Goal: Task Accomplishment & Management: Complete application form

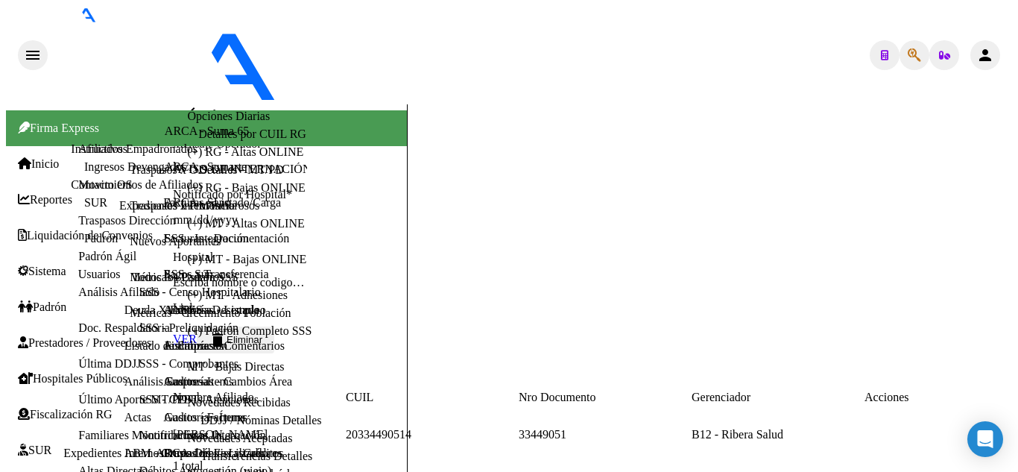
scroll to position [788, 0]
type input "[GEOGRAPHIC_DATA][PERSON_NAME]"
click at [75, 336] on span "Prestadores / Proveedores" at bounding box center [84, 342] width 133 height 13
click at [163, 209] on link "Facturas - Listado/Carga" at bounding box center [222, 202] width 118 height 13
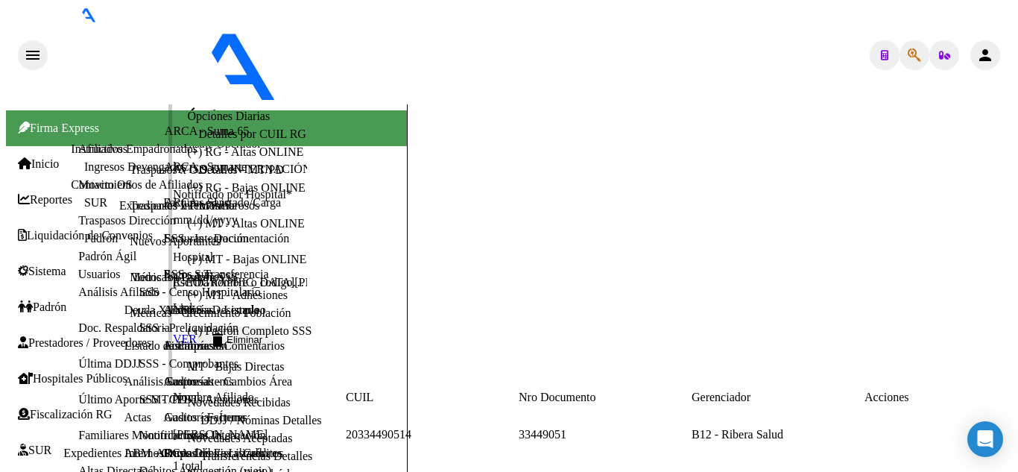
scroll to position [0, 0]
click at [163, 209] on link "Facturas - Listado/Carga" at bounding box center [222, 202] width 118 height 13
click at [84, 122] on span "Firma Express" at bounding box center [58, 128] width 81 height 13
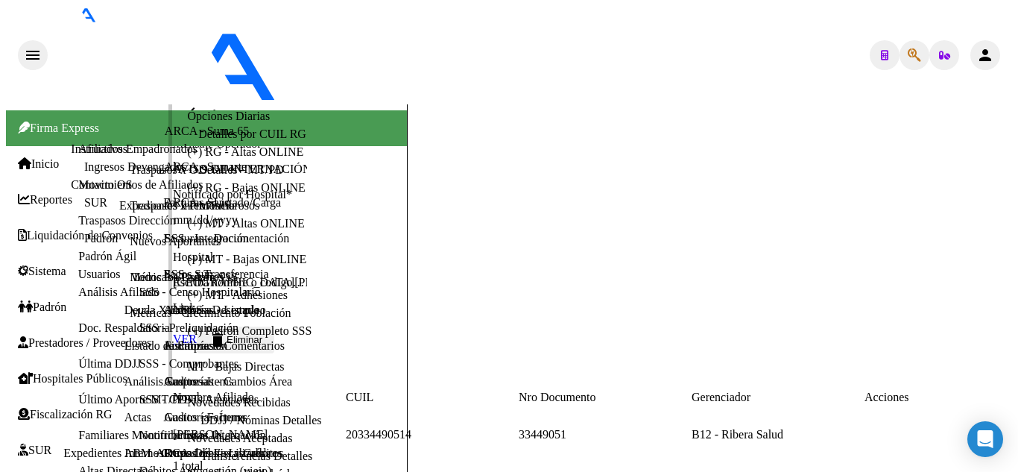
click at [163, 209] on link "Facturas - Listado/Carga" at bounding box center [222, 202] width 118 height 13
click at [60, 300] on span "Padrón" at bounding box center [42, 306] width 48 height 13
click at [98, 336] on span "Prestadores / Proveedores" at bounding box center [84, 342] width 133 height 13
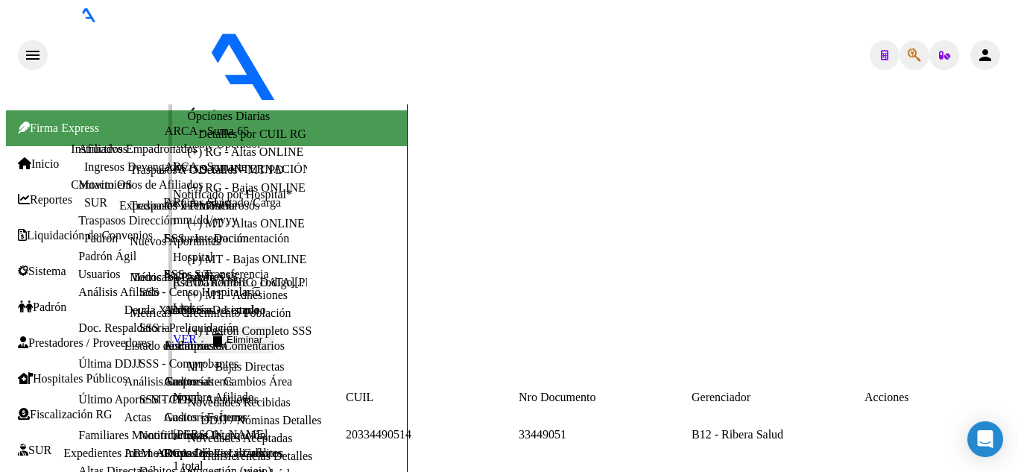
click at [163, 196] on link "Facturas - Listado/Carga" at bounding box center [222, 202] width 118 height 13
click at [198, 104] on mat-icon "arrow_back" at bounding box center [194, 113] width 18 height 18
click at [163, 196] on link "Facturas - Listado/Carga" at bounding box center [222, 202] width 118 height 13
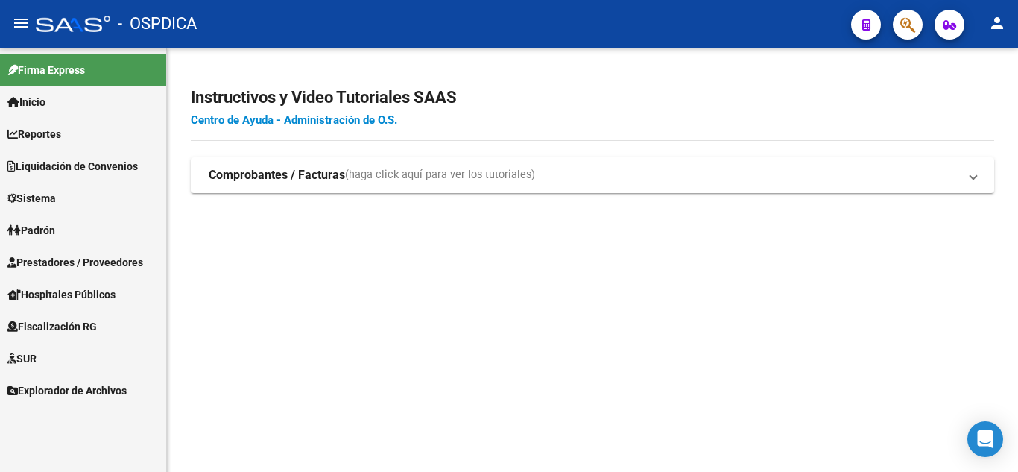
scroll to position [788, 0]
click at [57, 266] on span "Prestadores / Proveedores" at bounding box center [75, 262] width 136 height 16
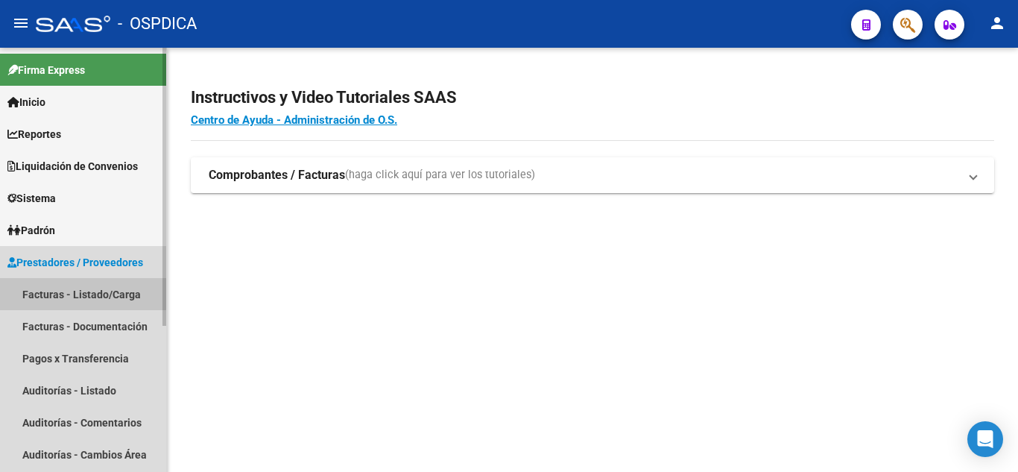
click at [78, 290] on link "Facturas - Listado/Carga" at bounding box center [83, 294] width 166 height 32
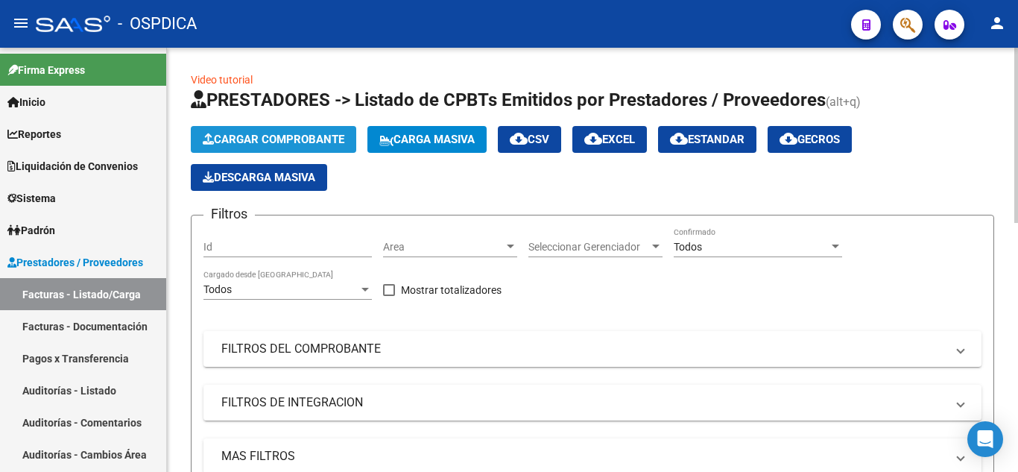
click at [336, 133] on span "Cargar Comprobante" at bounding box center [274, 139] width 142 height 13
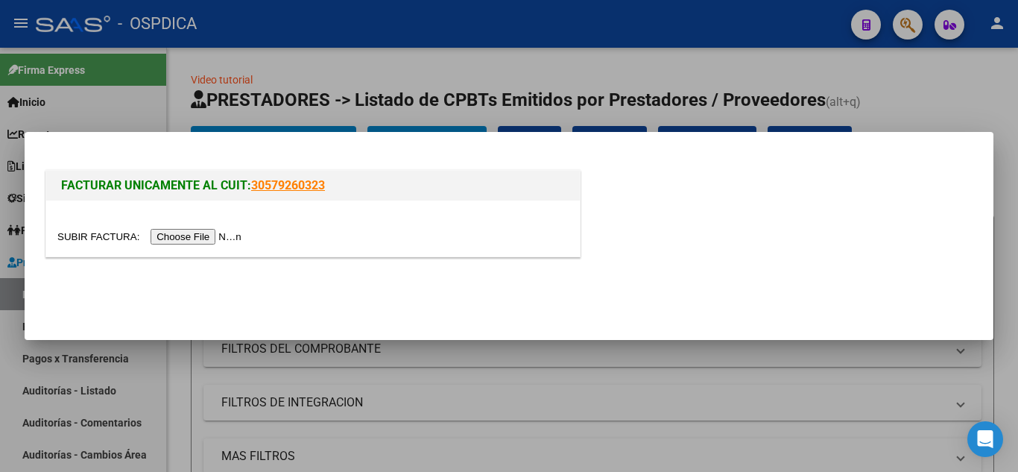
click at [218, 237] on input "file" at bounding box center [151, 237] width 189 height 16
click at [200, 239] on input "file" at bounding box center [151, 237] width 189 height 16
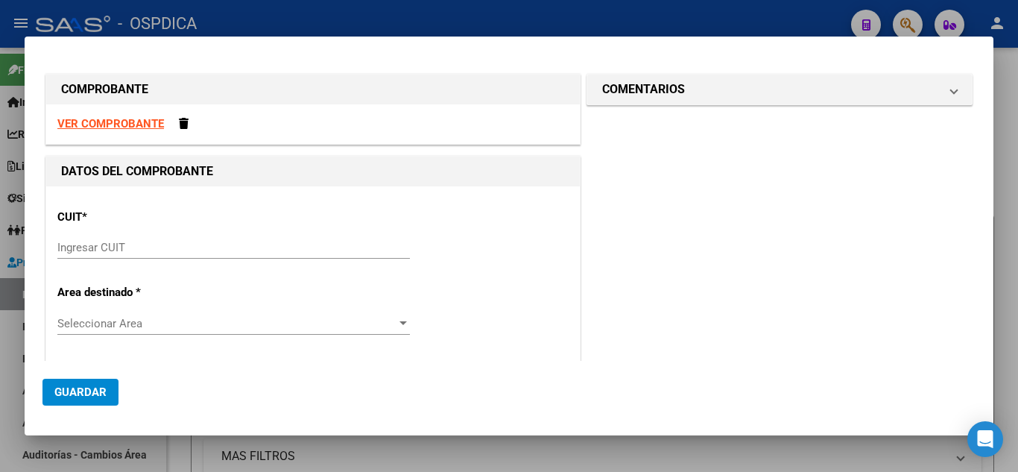
click at [166, 251] on input "Ingresar CUIT" at bounding box center [233, 247] width 353 height 13
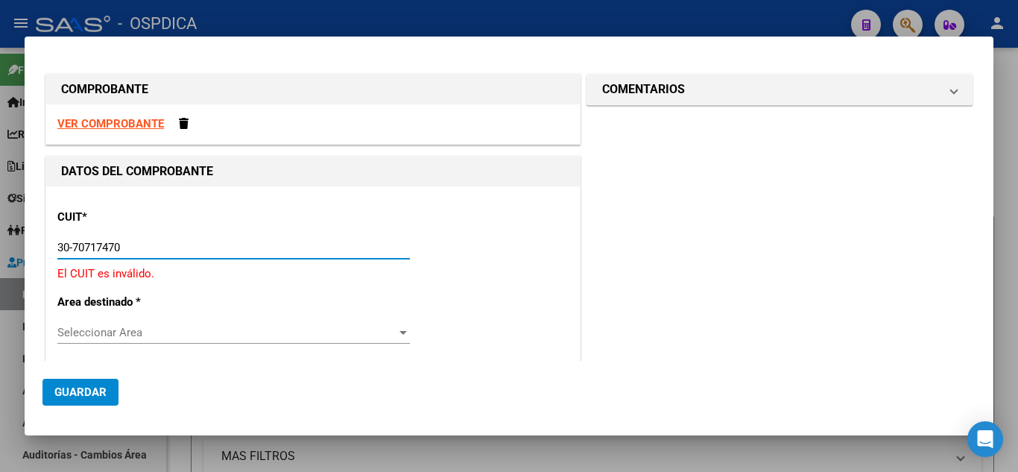
type input "30-70717470-2"
type input "4"
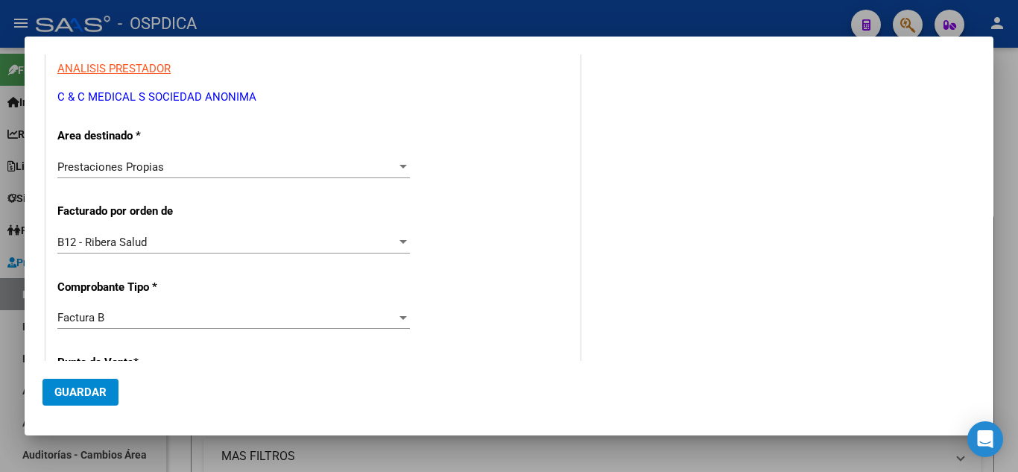
scroll to position [149, 0]
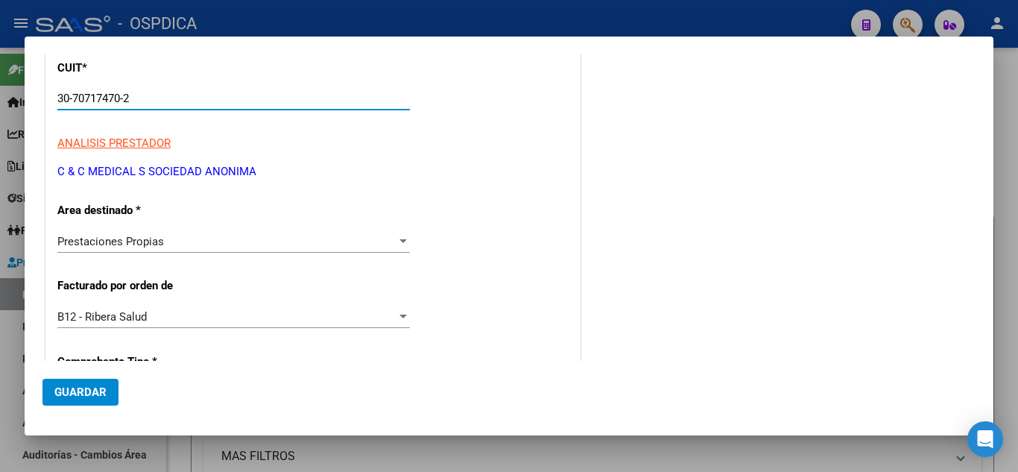
type input "30-70717470-2"
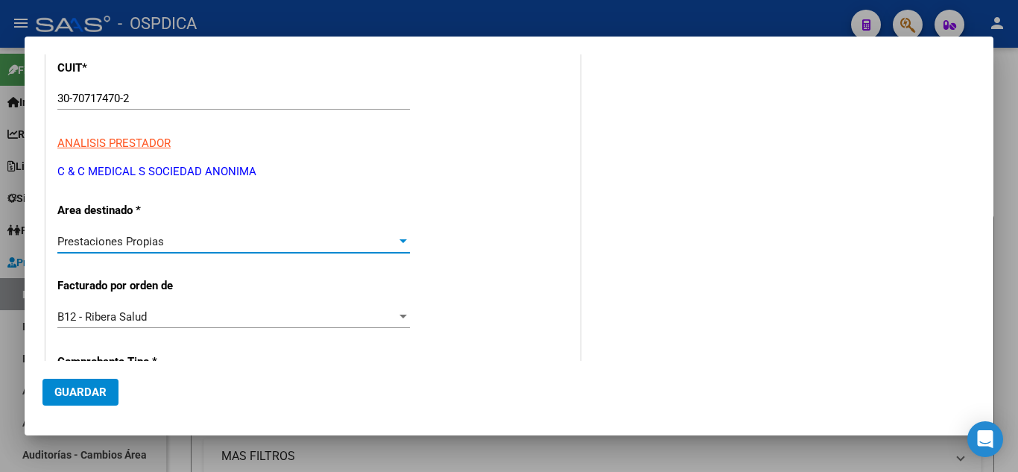
click at [183, 237] on div "Prestaciones Propias" at bounding box center [226, 241] width 339 height 13
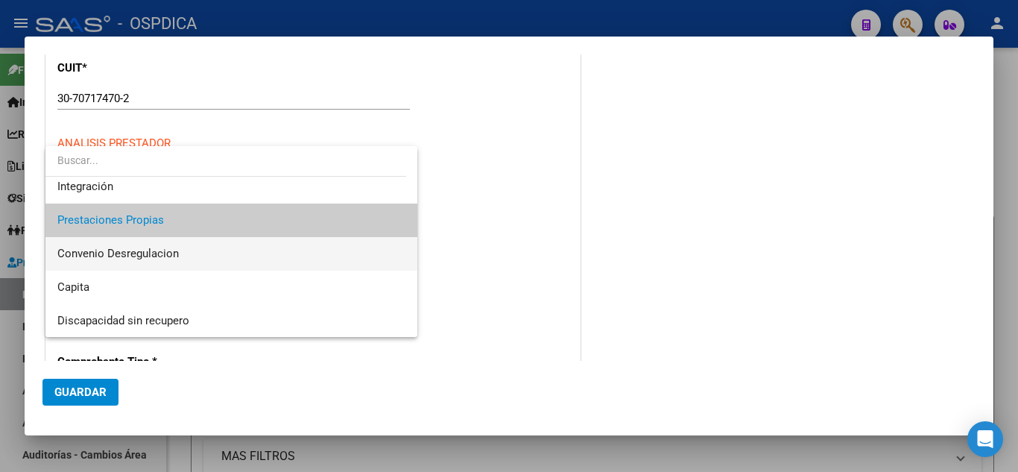
scroll to position [111, 0]
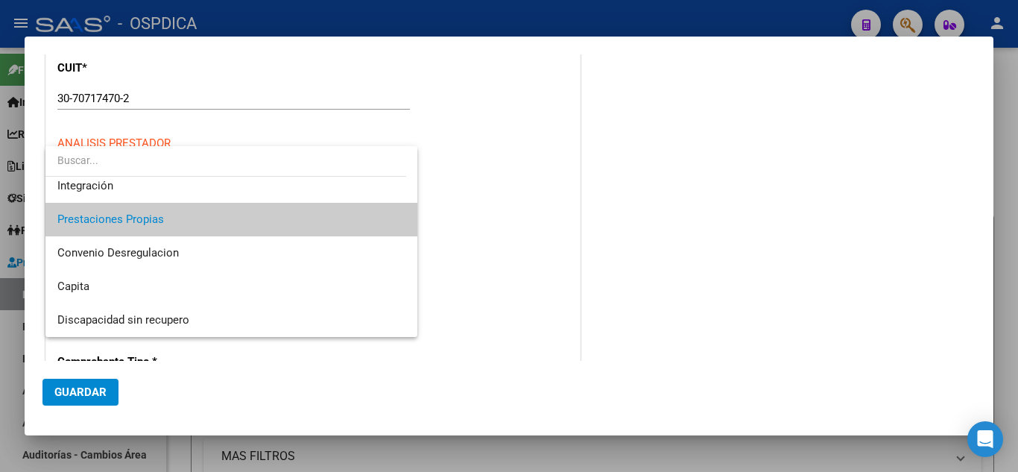
click at [233, 217] on span "Prestaciones Propias" at bounding box center [231, 220] width 348 height 34
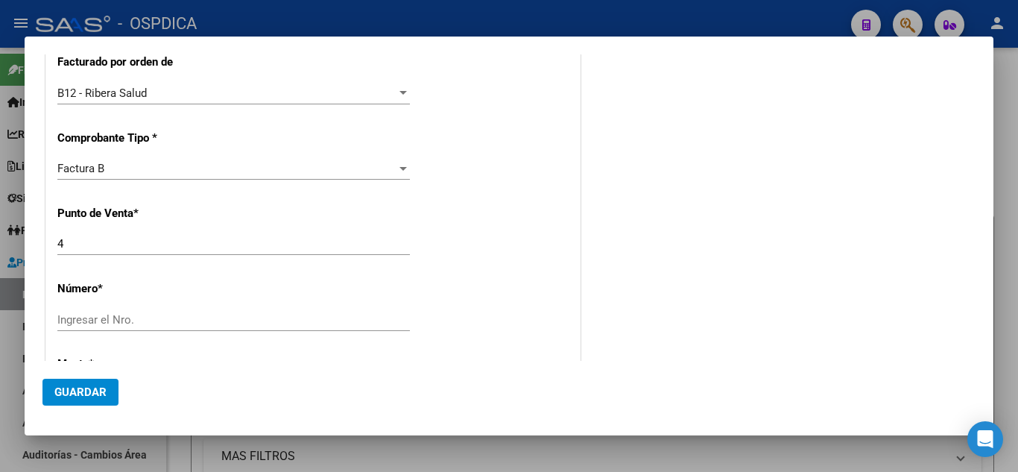
scroll to position [447, 0]
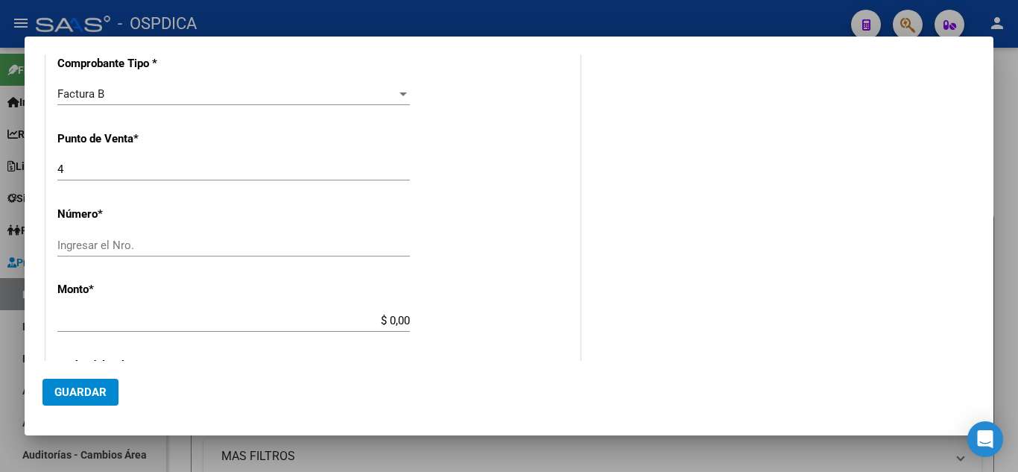
click at [80, 243] on input "Ingresar el Nro." at bounding box center [233, 245] width 353 height 13
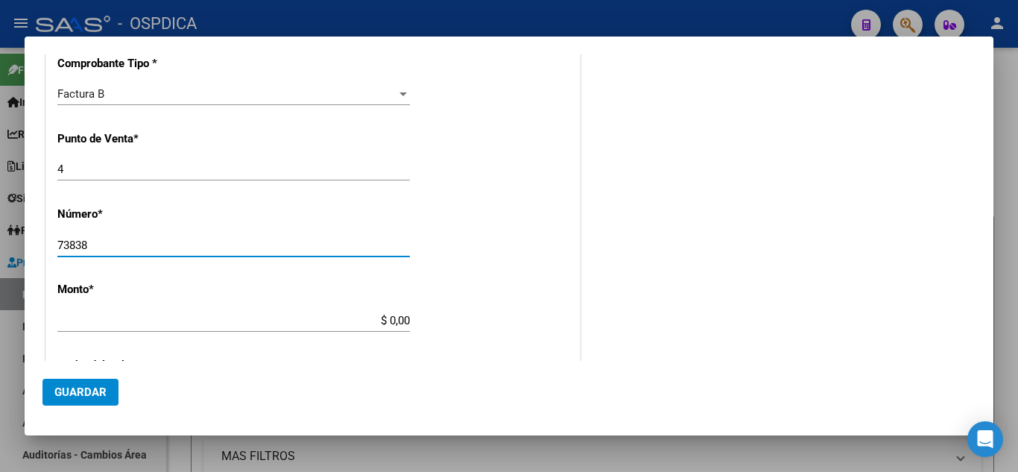
type input "73838"
click at [192, 324] on input "$ 0,00" at bounding box center [233, 320] width 353 height 13
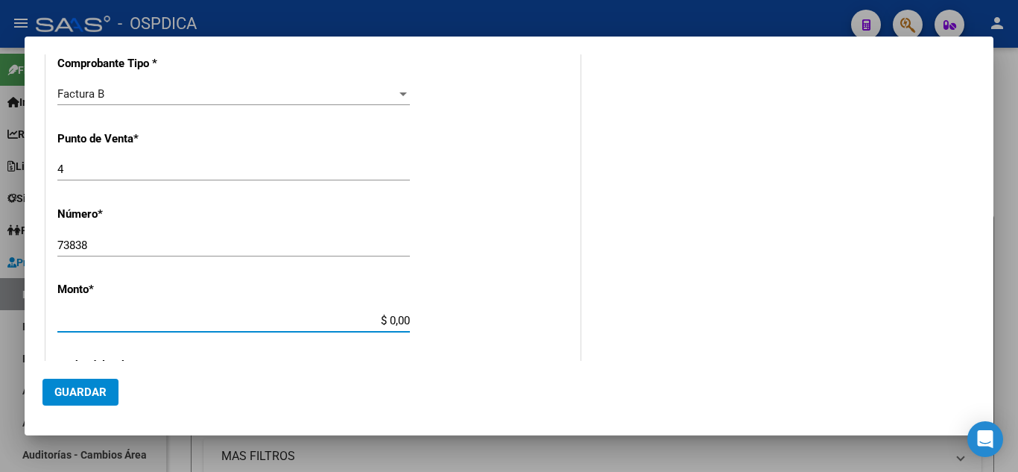
type input "$ 398.250,71"
type input "2025-08-27"
type input "75352772030190"
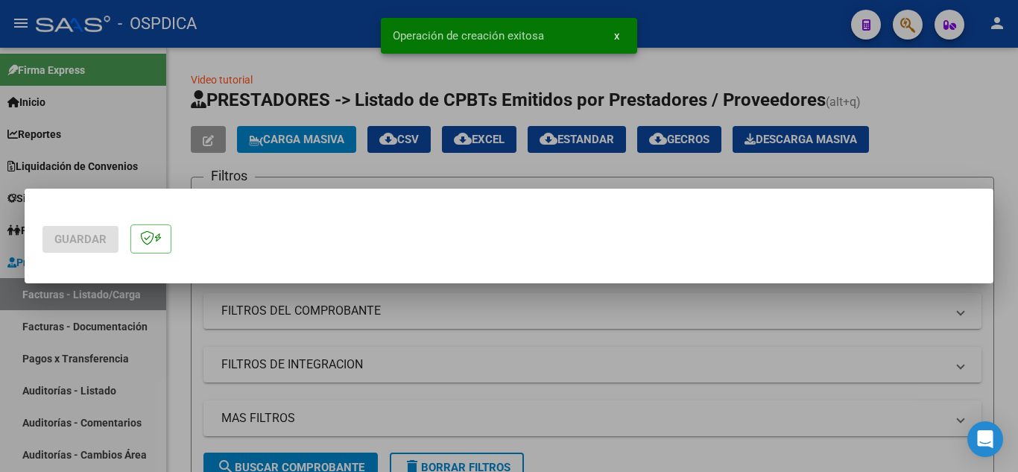
scroll to position [0, 0]
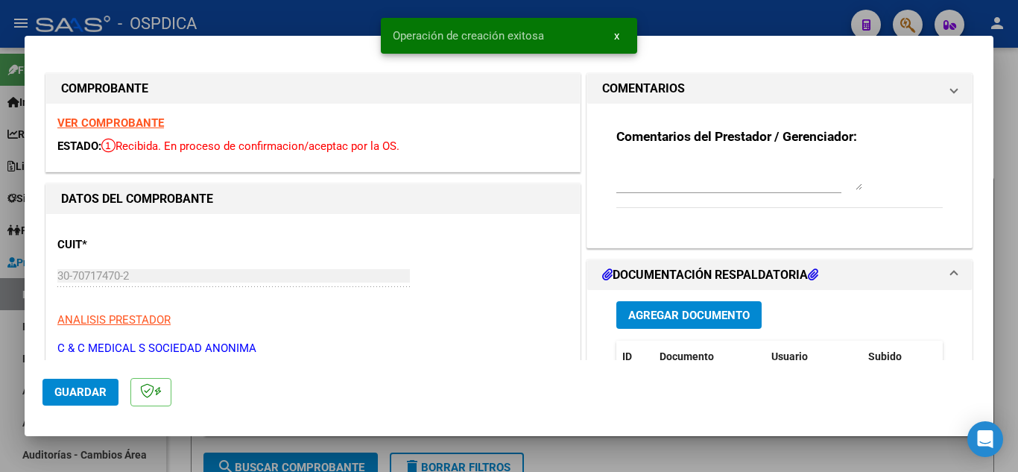
type input "2025-09-26"
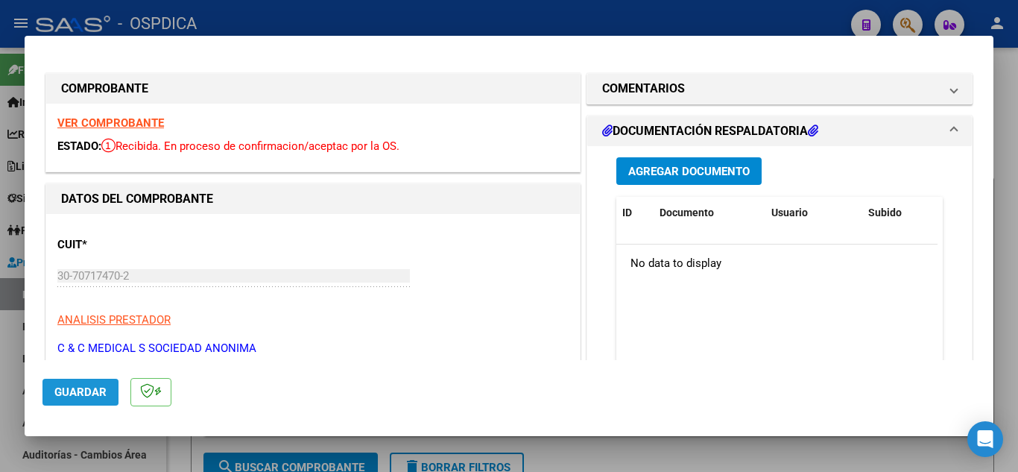
click at [58, 386] on span "Guardar" at bounding box center [80, 391] width 52 height 13
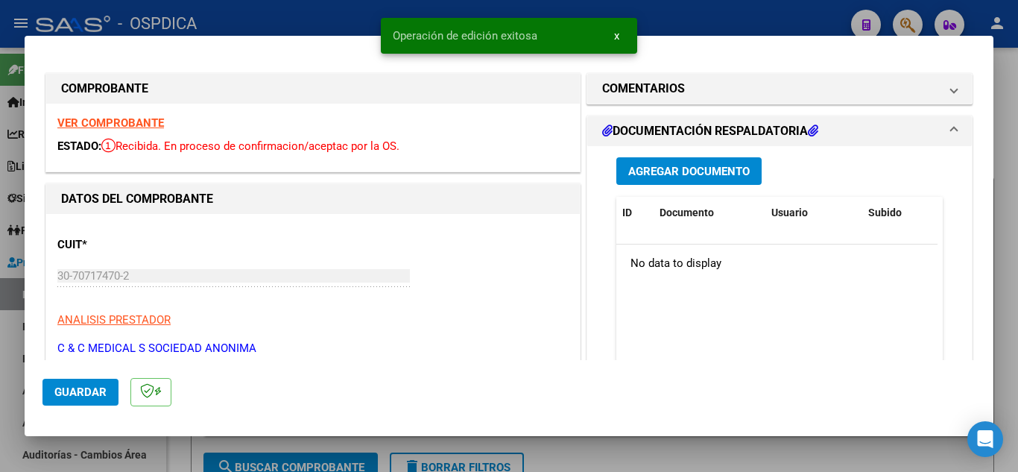
click at [104, 126] on strong "VER COMPROBANTE" at bounding box center [110, 122] width 107 height 13
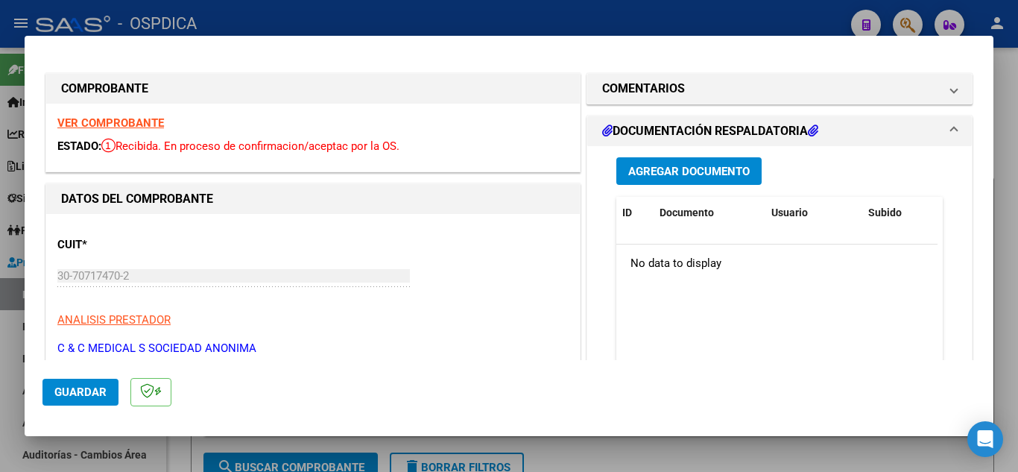
click at [1004, 227] on div at bounding box center [509, 236] width 1018 height 472
type input "$ 0,00"
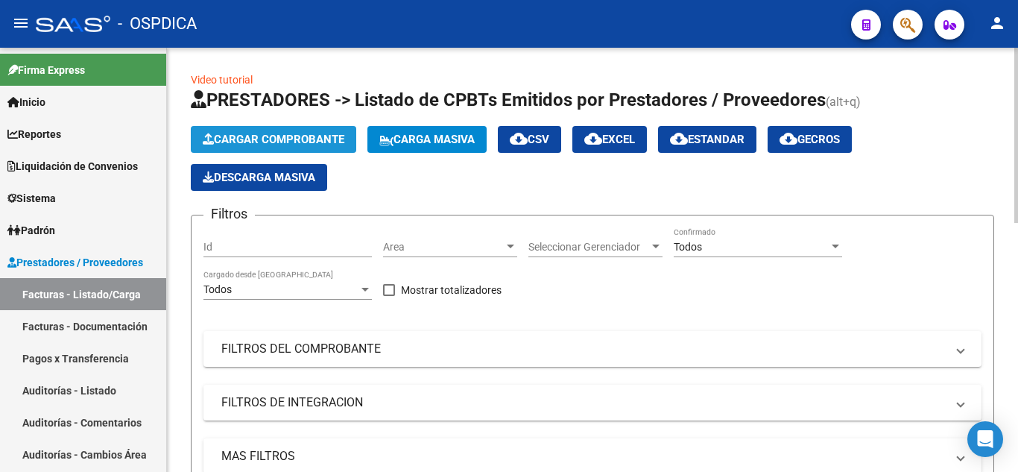
click at [283, 133] on span "Cargar Comprobante" at bounding box center [274, 139] width 142 height 13
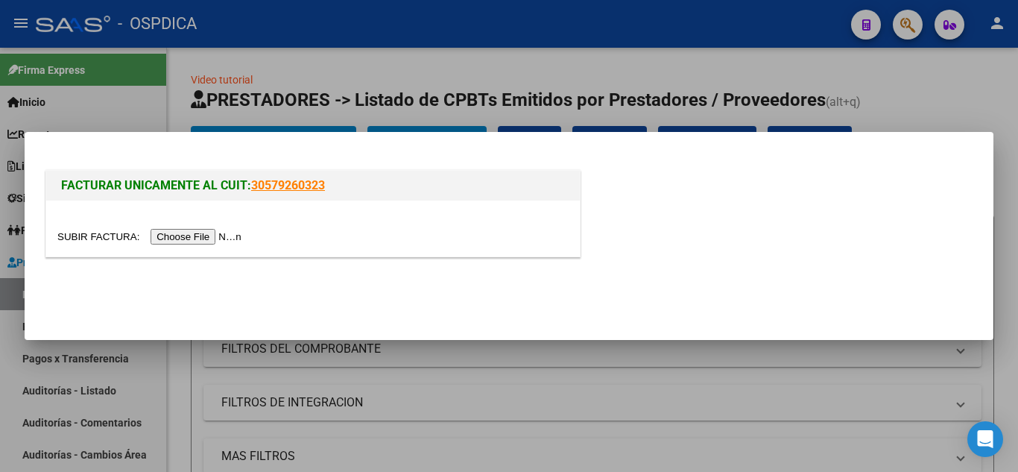
click at [223, 236] on input "file" at bounding box center [151, 237] width 189 height 16
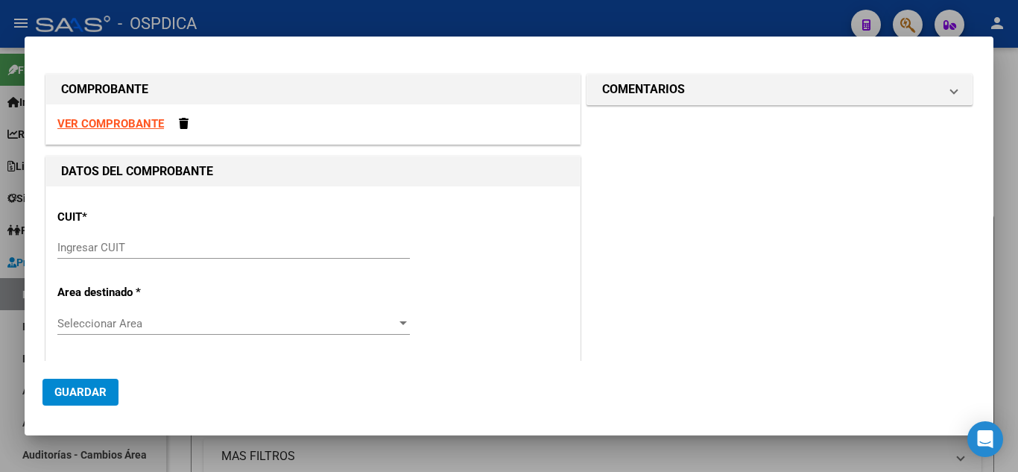
type textarea "Area destinado * Seleccionar Area Seleccionar Area Comprobante Tipo * Seleccion…"
click at [535, 366] on mat-dialog-container "COMPROBANTE VER COMPROBANTE DATOS DEL COMPROBANTE CUIT * Ingresar CUIT Area des…" at bounding box center [509, 236] width 969 height 399
click at [128, 116] on div "VER COMPROBANTE" at bounding box center [313, 124] width 534 height 40
click at [130, 119] on strong "VER COMPROBANTE" at bounding box center [110, 123] width 107 height 13
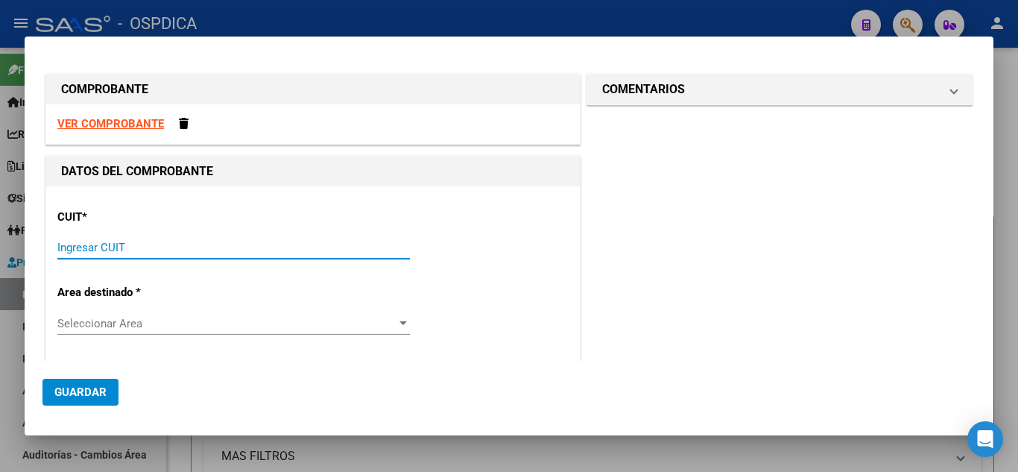
click at [247, 246] on input "Ingresar CUIT" at bounding box center [233, 247] width 353 height 13
type input "30-70717470-2"
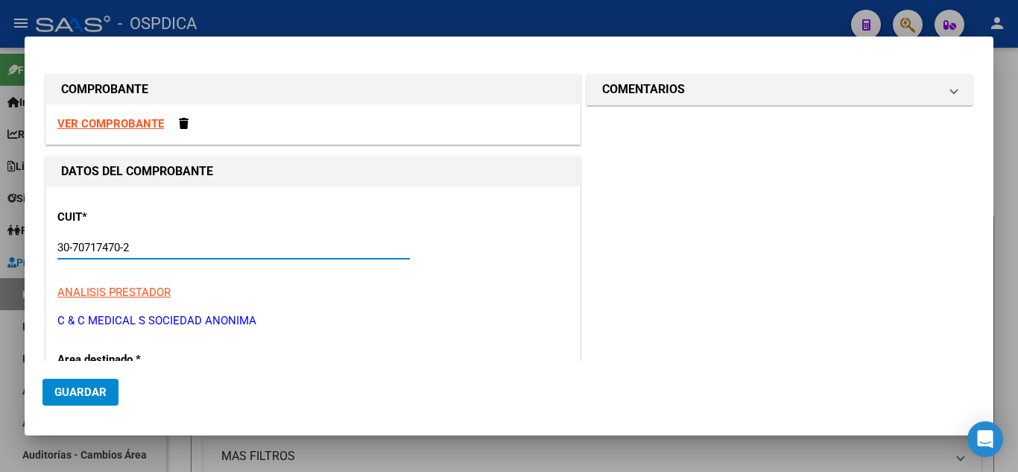
type input "4"
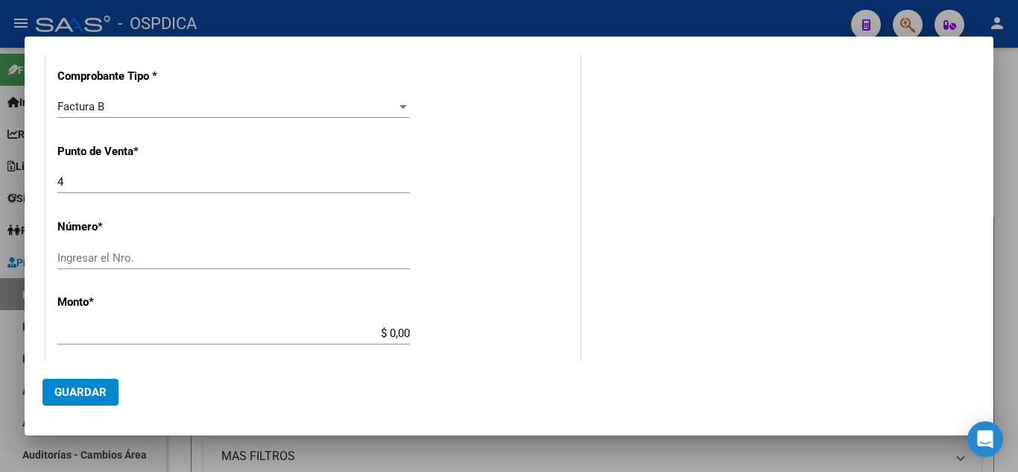
scroll to position [447, 0]
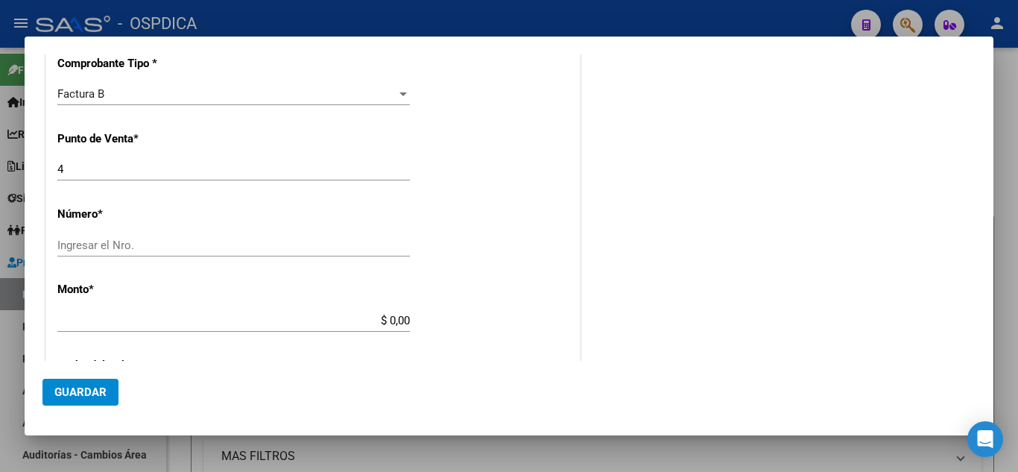
type input "30-70717470-2"
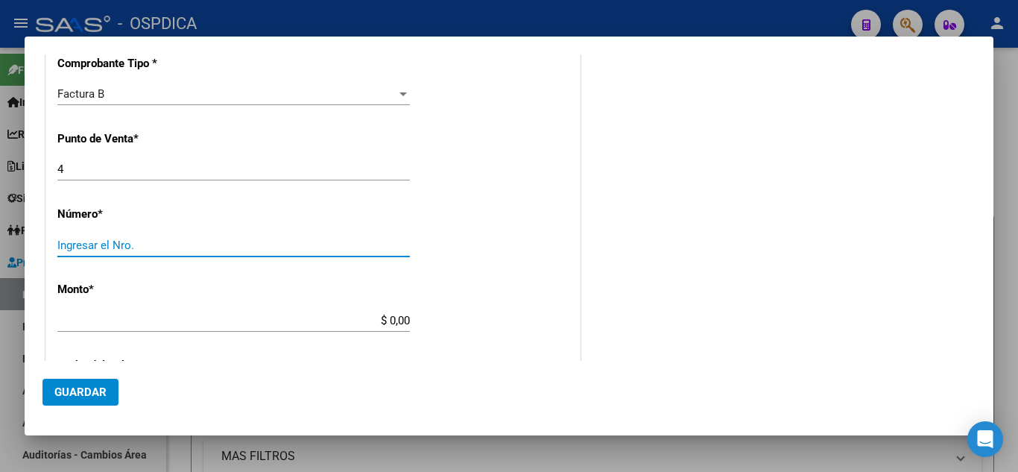
click at [174, 242] on input "Ingresar el Nro." at bounding box center [233, 245] width 353 height 13
type input "73883"
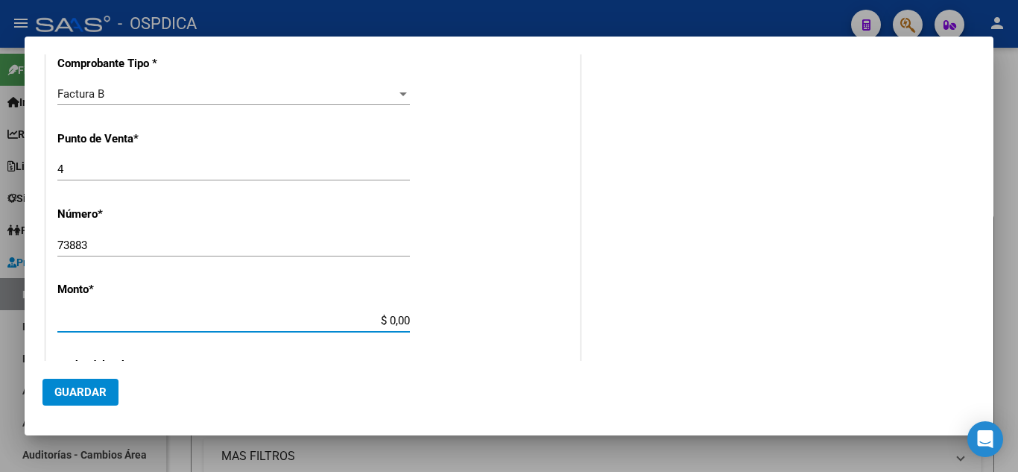
click at [266, 314] on input "$ 0,00" at bounding box center [233, 320] width 353 height 13
type input "$ 683.474,48"
type input "2025-08-28"
type input "75352913549183"
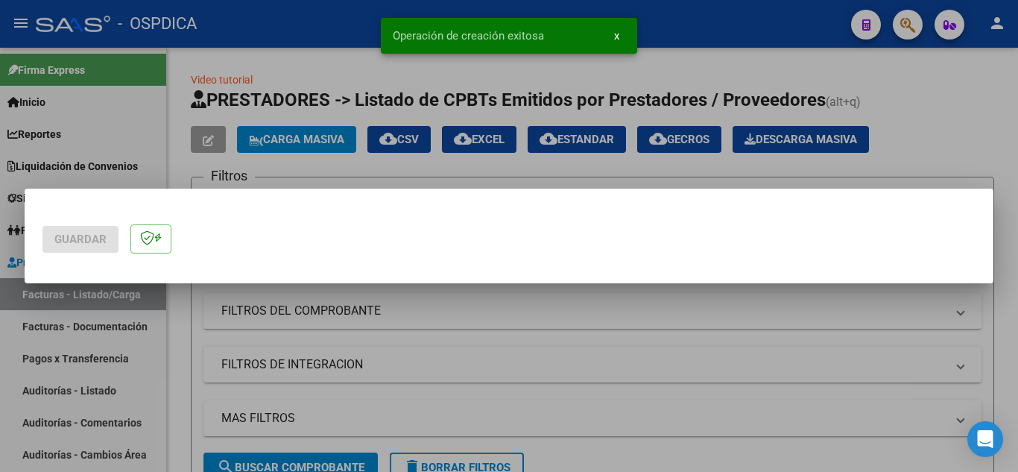
scroll to position [0, 0]
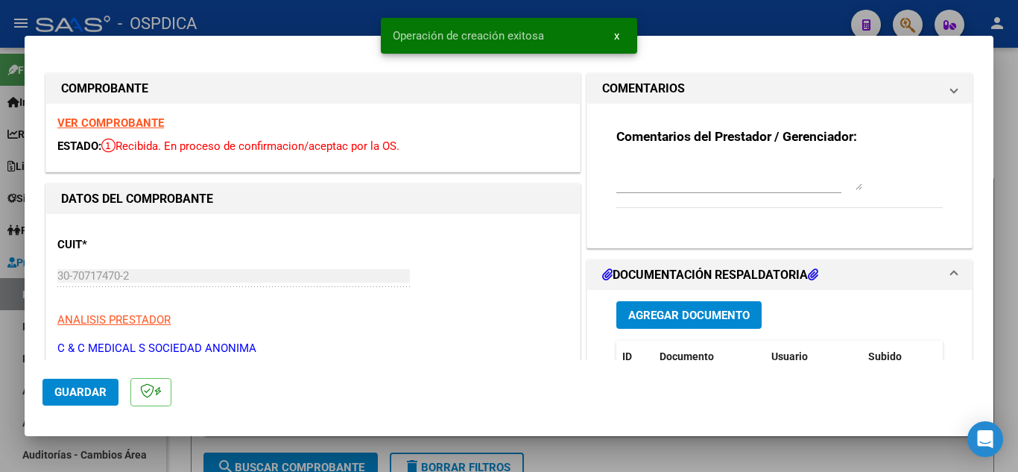
type input "2025-09-27"
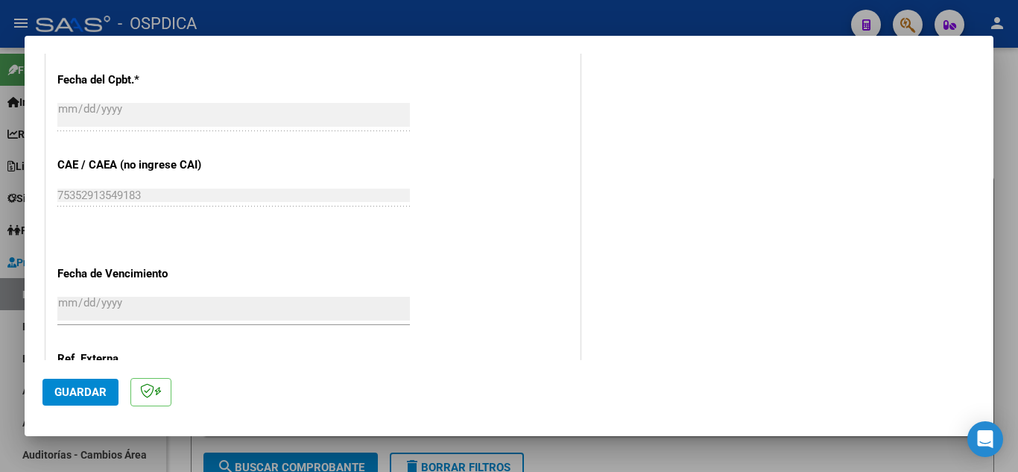
scroll to position [820, 0]
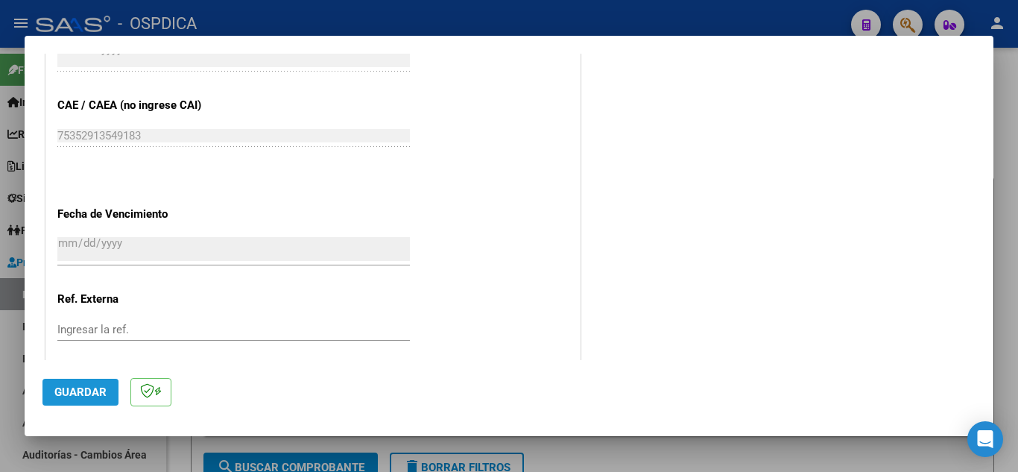
click at [77, 401] on button "Guardar" at bounding box center [80, 392] width 76 height 27
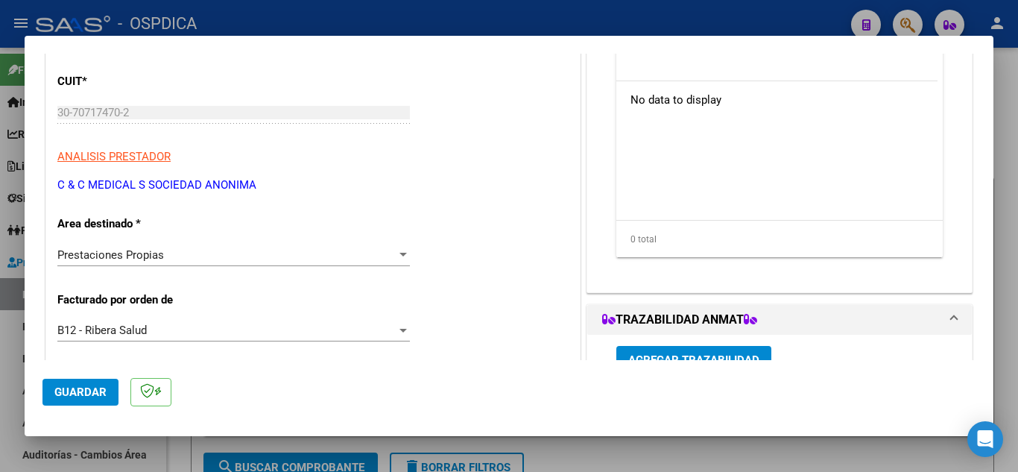
scroll to position [149, 0]
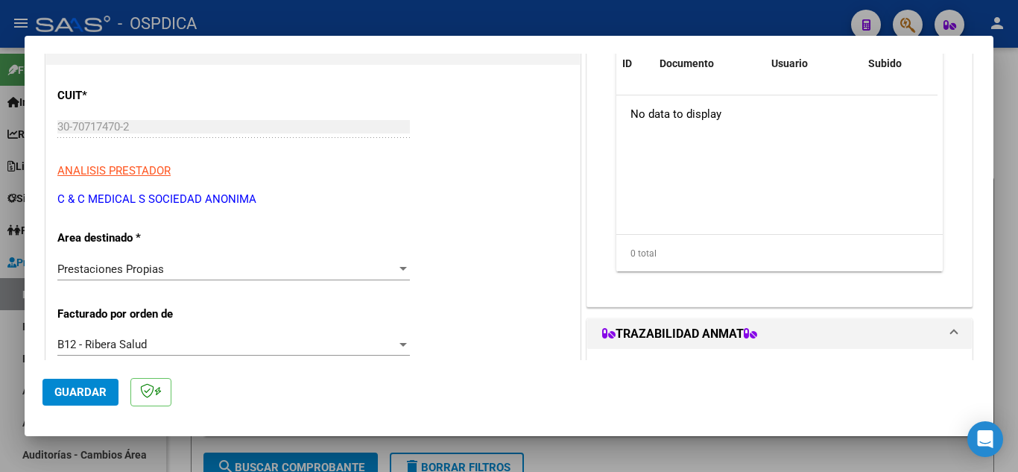
click at [78, 394] on span "Guardar" at bounding box center [80, 391] width 52 height 13
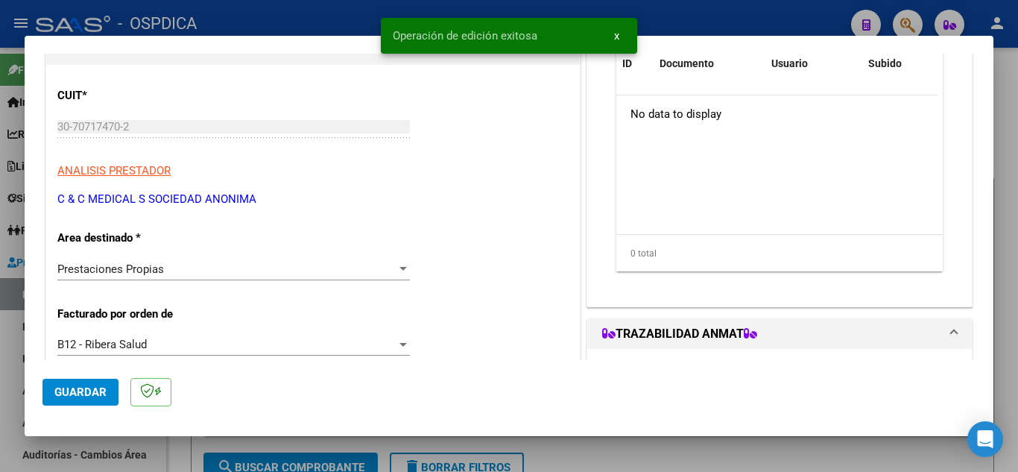
click at [1015, 95] on div at bounding box center [509, 236] width 1018 height 472
